Goal: Information Seeking & Learning: Learn about a topic

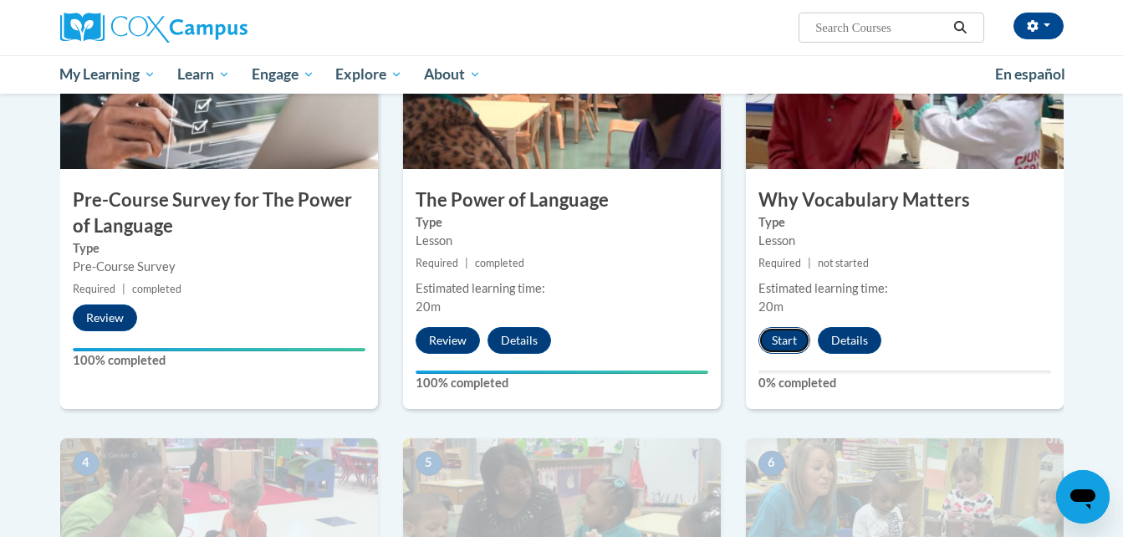
click at [779, 340] on button "Start" at bounding box center [784, 340] width 52 height 27
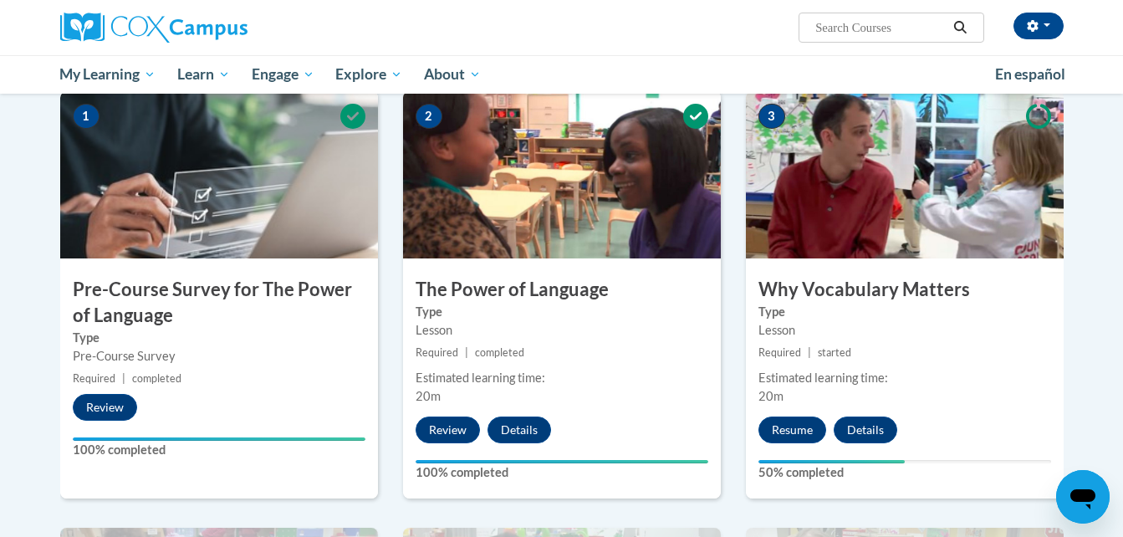
scroll to position [424, 0]
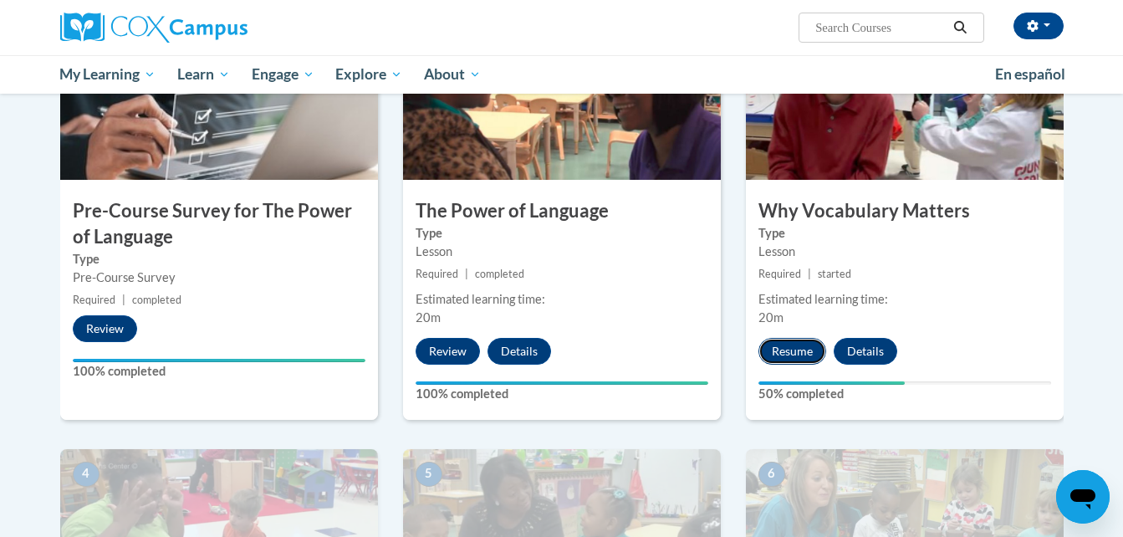
click at [788, 350] on button "Resume" at bounding box center [792, 351] width 68 height 27
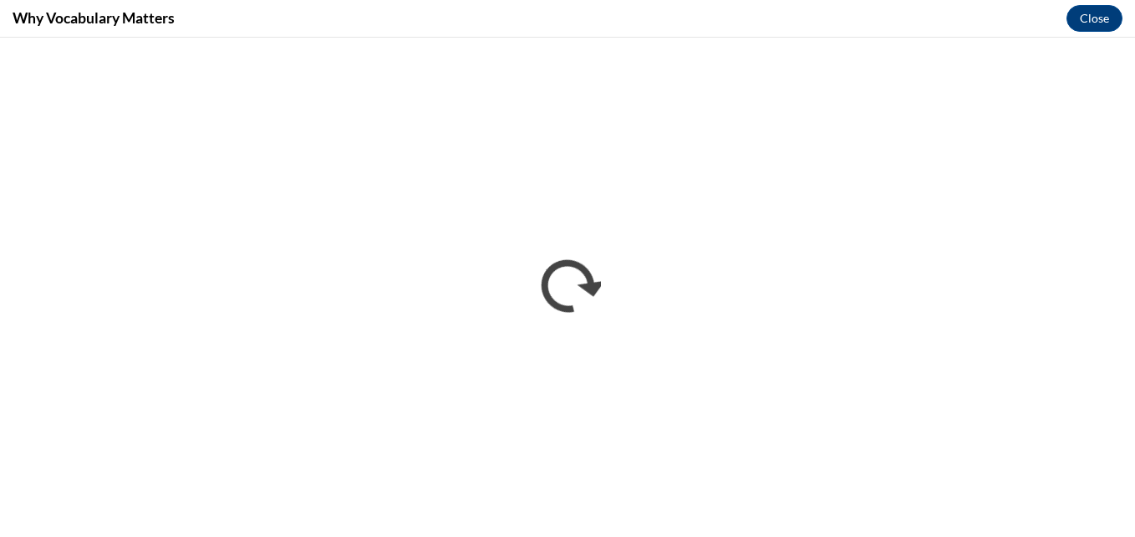
scroll to position [0, 0]
click at [1089, 19] on button "Close" at bounding box center [1095, 18] width 56 height 27
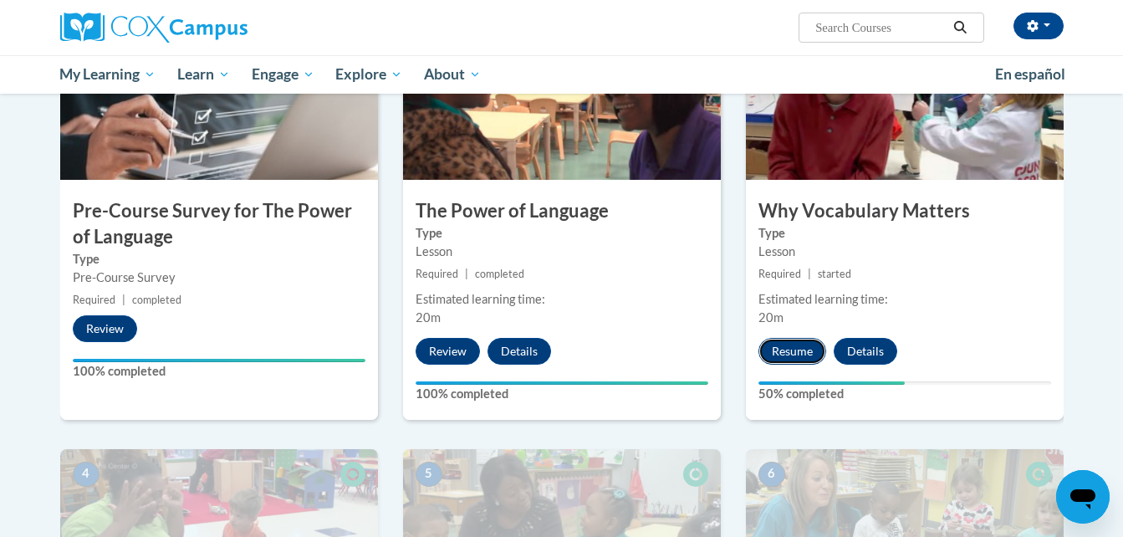
click at [815, 352] on button "Resume" at bounding box center [792, 351] width 68 height 27
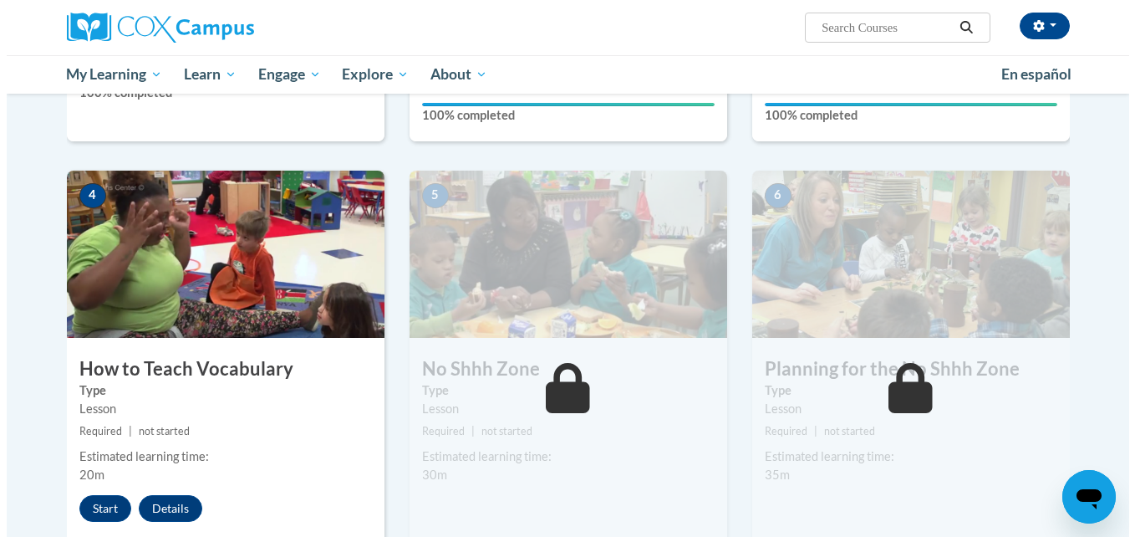
scroll to position [736, 0]
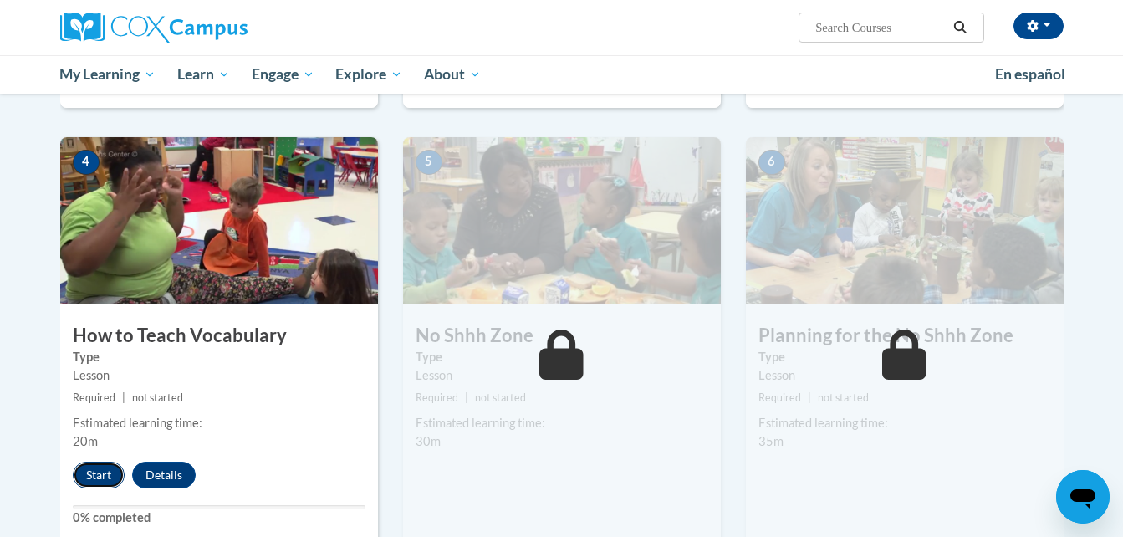
click at [102, 477] on button "Start" at bounding box center [99, 474] width 52 height 27
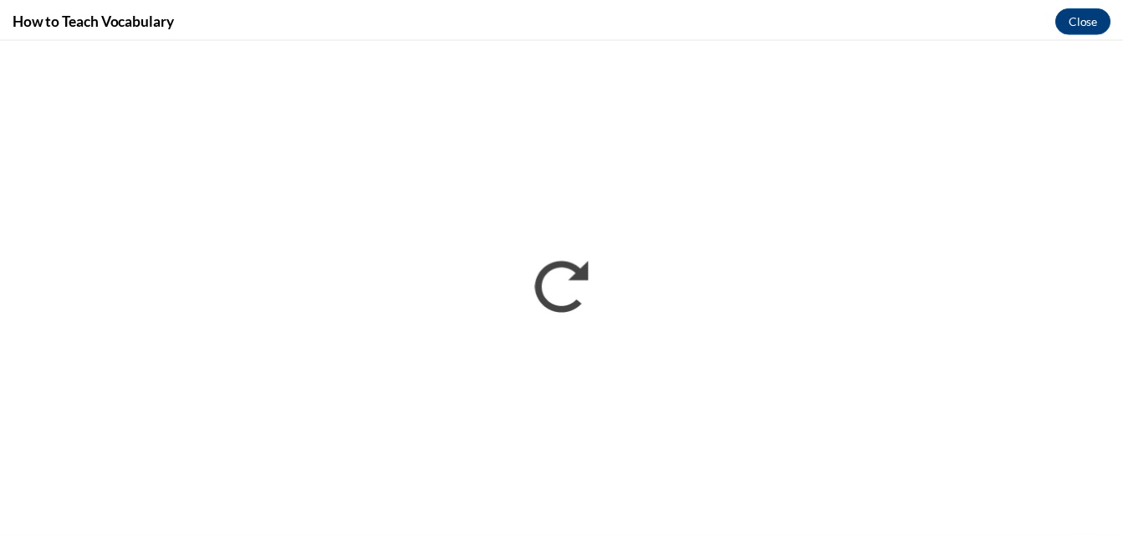
scroll to position [0, 0]
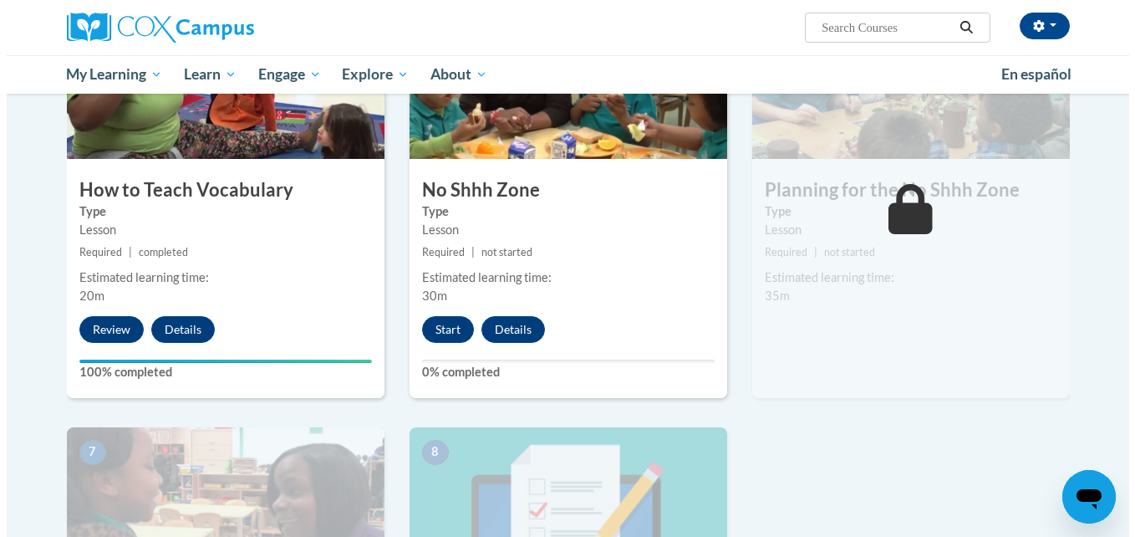
scroll to position [803, 0]
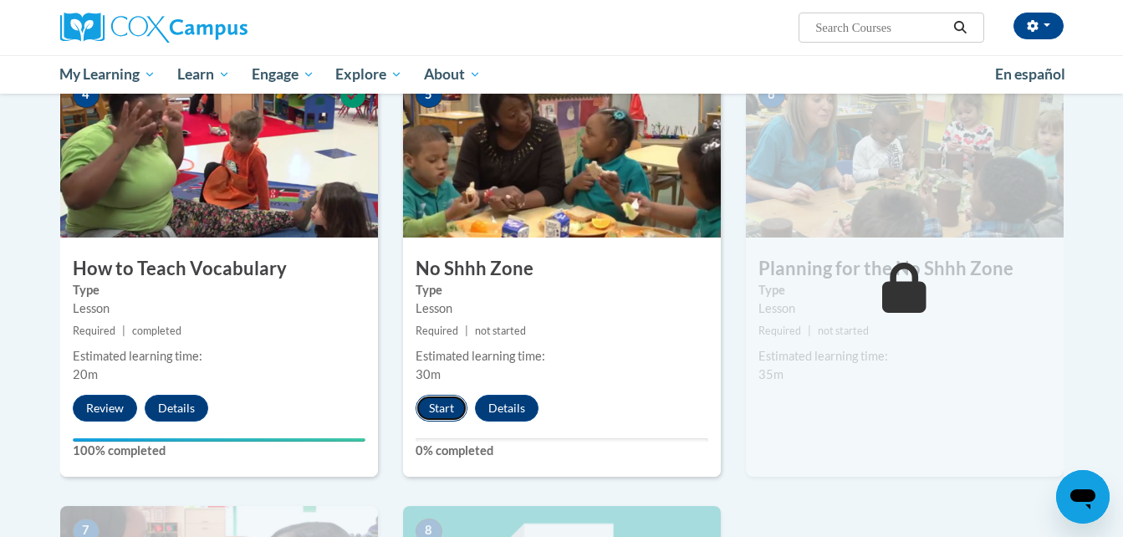
click at [439, 403] on button "Start" at bounding box center [442, 408] width 52 height 27
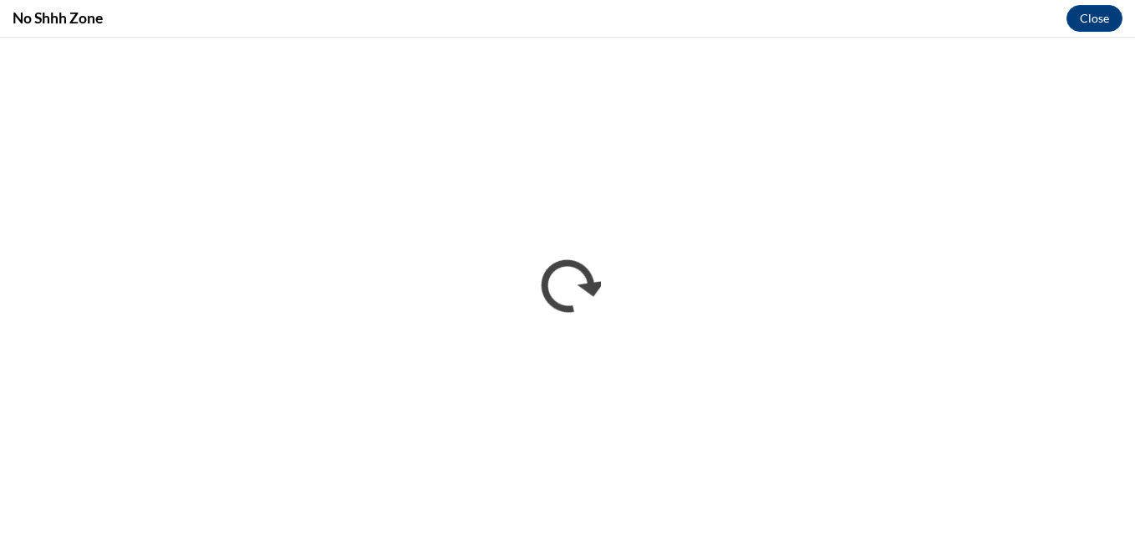
scroll to position [0, 0]
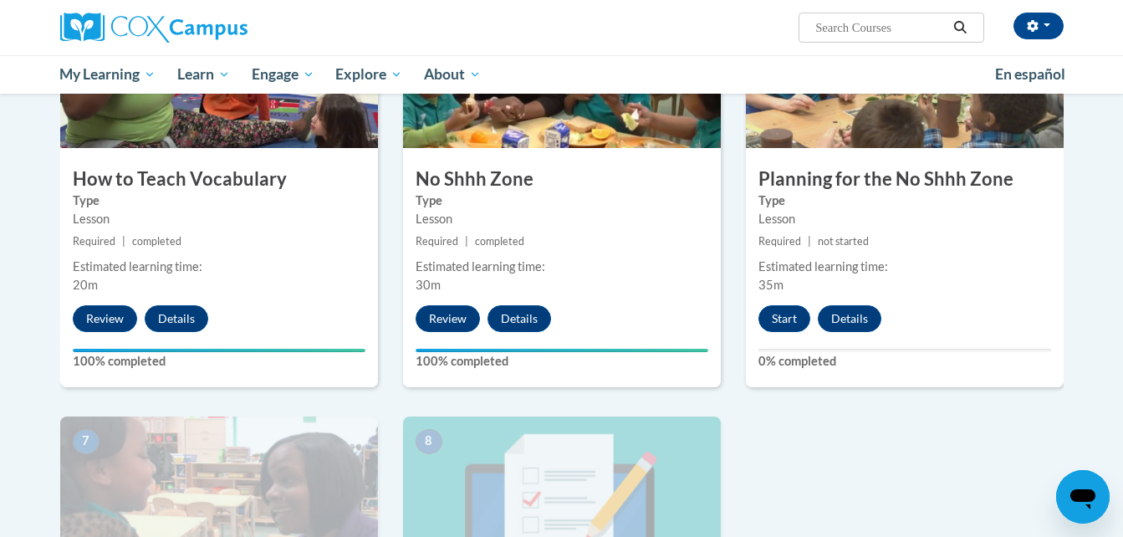
scroll to position [992, 0]
